Goal: Transaction & Acquisition: Purchase product/service

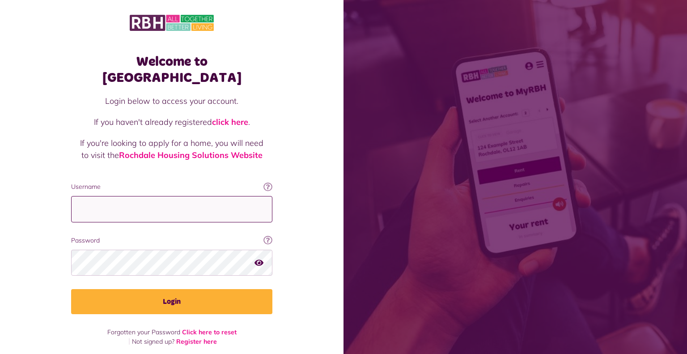
click at [102, 196] on input "Username" at bounding box center [171, 209] width 201 height 26
type input "**********"
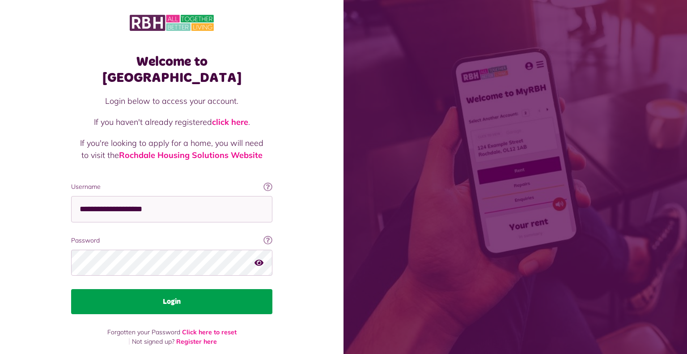
click at [158, 289] on button "Login" at bounding box center [171, 301] width 201 height 25
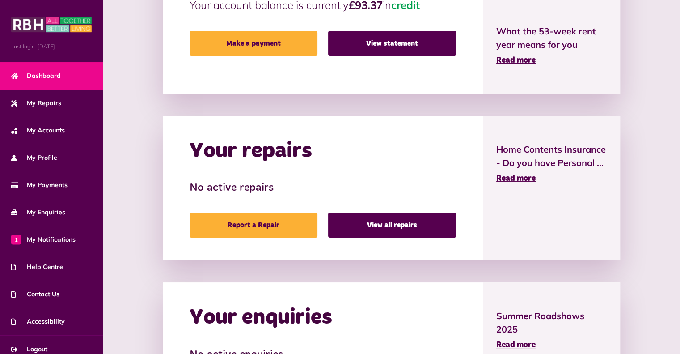
scroll to position [338, 0]
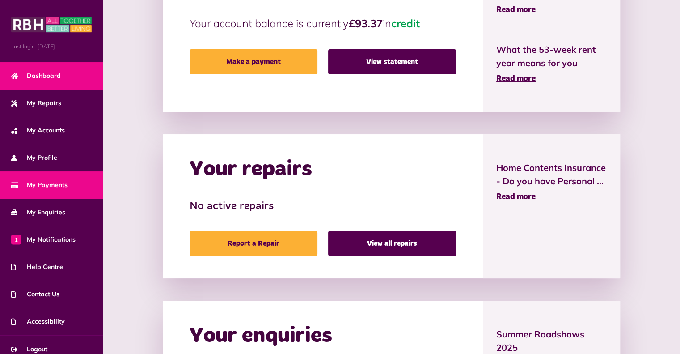
click at [44, 181] on span "My Payments" at bounding box center [39, 184] width 56 height 9
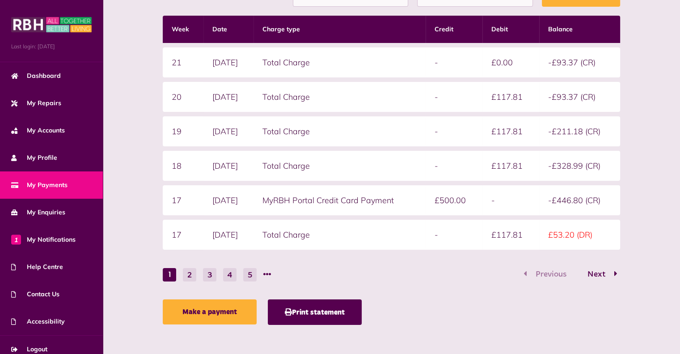
scroll to position [229, 0]
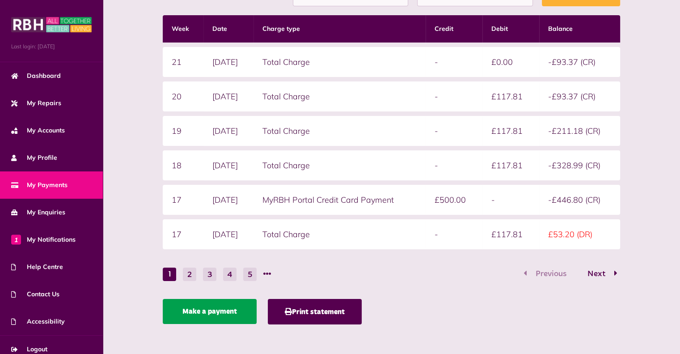
click at [237, 304] on link "Make a payment" at bounding box center [210, 311] width 94 height 25
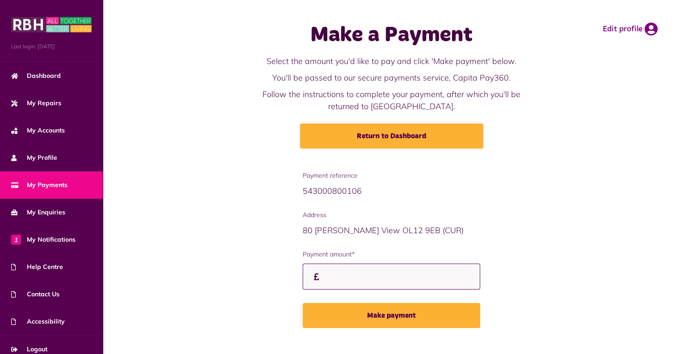
click at [327, 282] on input "Payment amount*" at bounding box center [392, 276] width 178 height 26
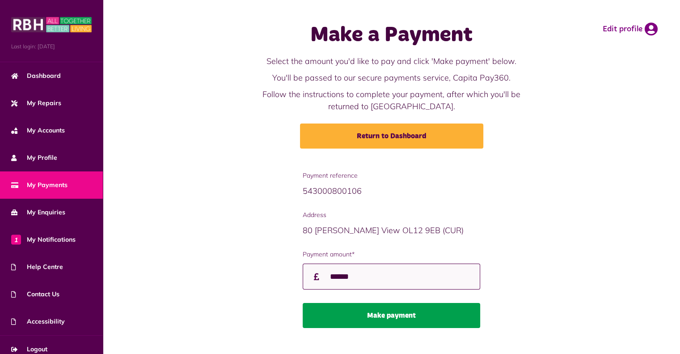
type input "******"
click at [376, 310] on button "Make payment" at bounding box center [392, 315] width 178 height 25
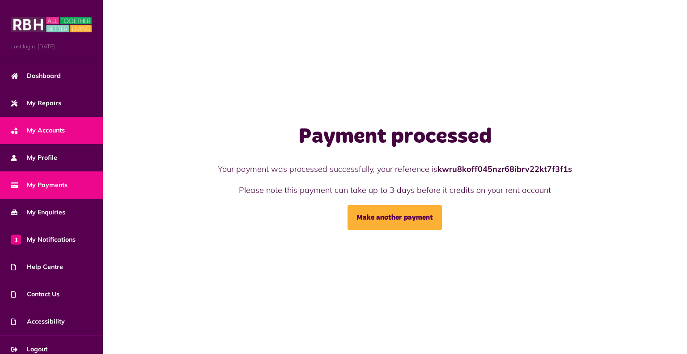
click at [44, 127] on span "My Accounts" at bounding box center [38, 130] width 54 height 9
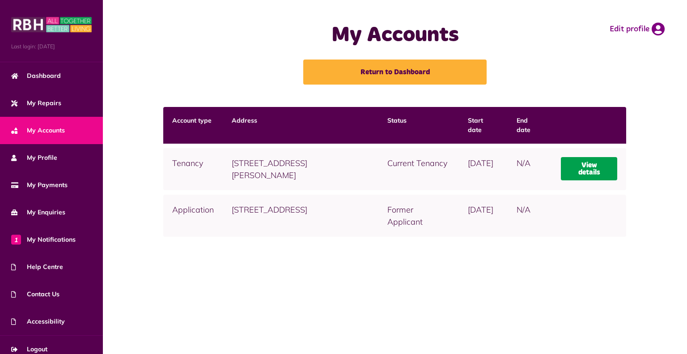
click at [585, 163] on link "View details" at bounding box center [589, 168] width 57 height 23
